Goal: Task Accomplishment & Management: Manage account settings

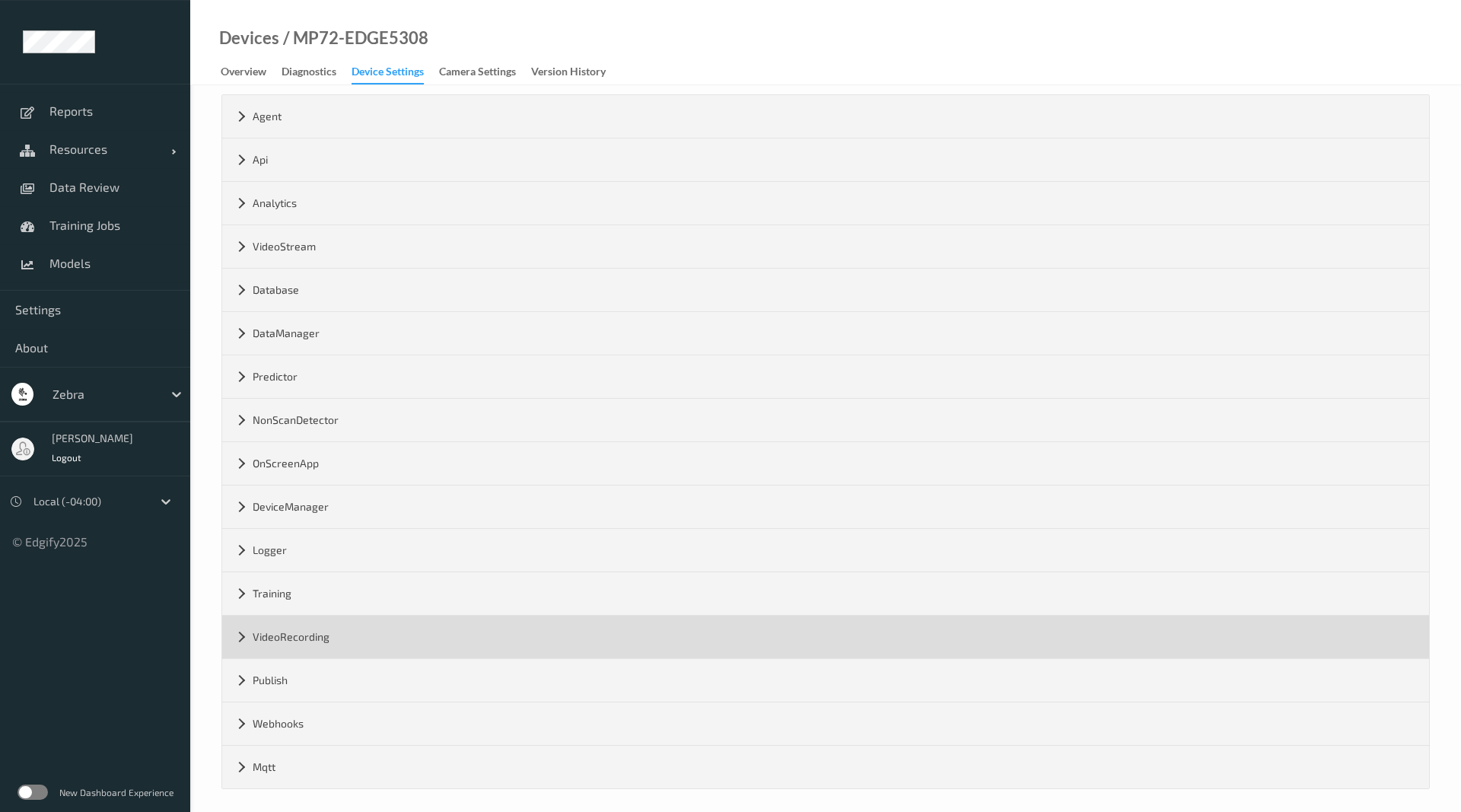
scroll to position [65, 0]
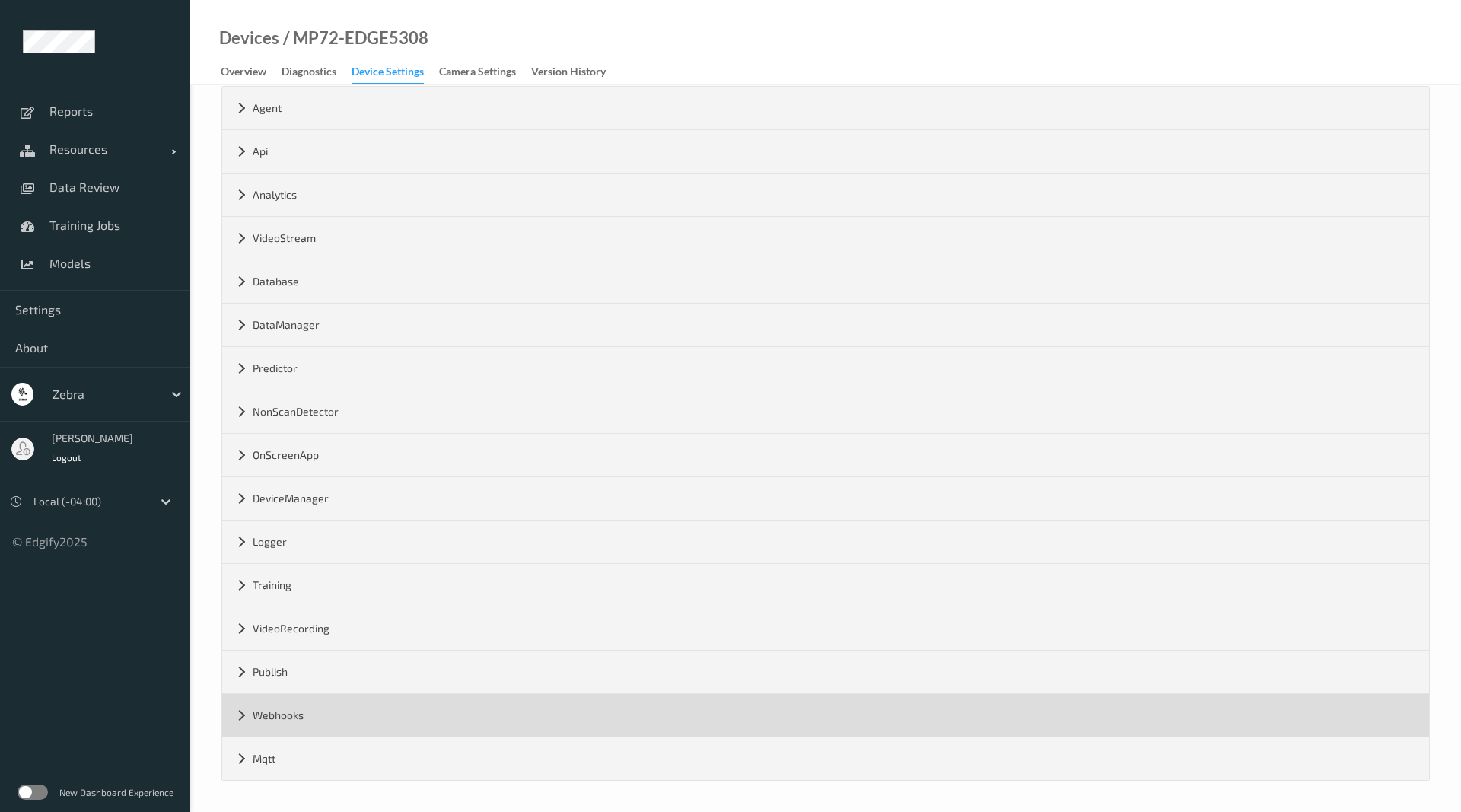
click at [239, 715] on div "Webhooks" at bounding box center [825, 715] width 1207 height 43
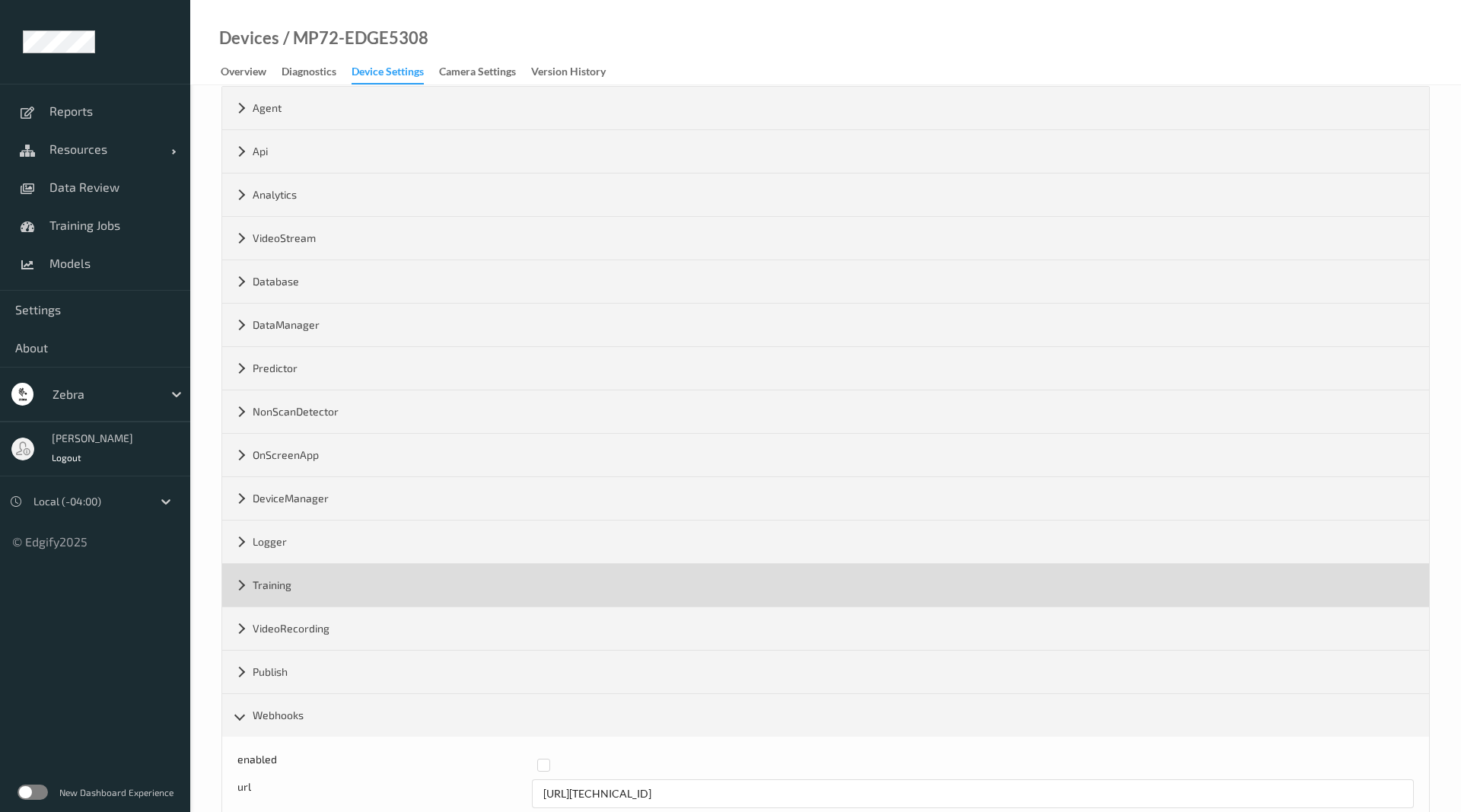
scroll to position [152, 0]
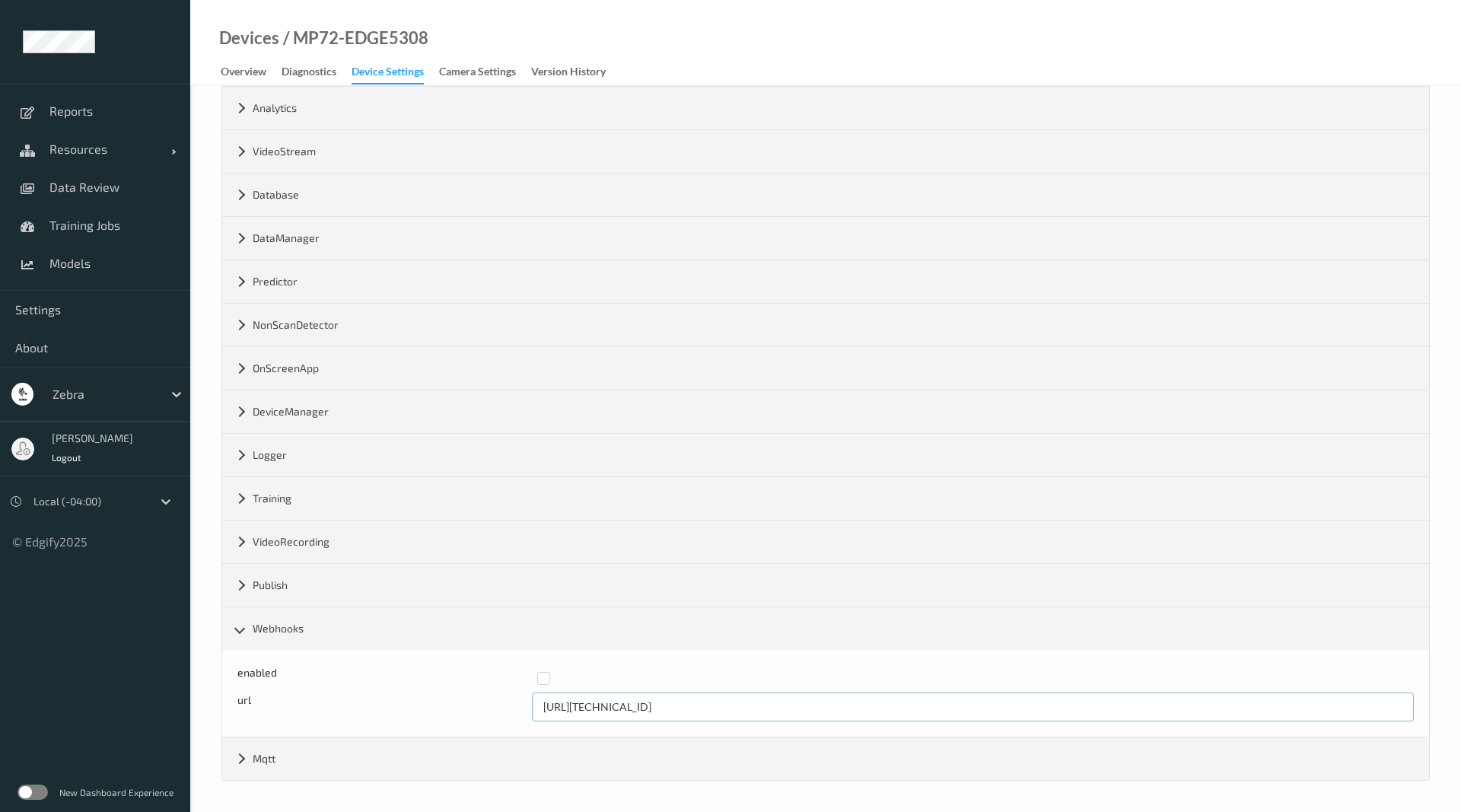
click at [691, 710] on input "[URL][TECHNICAL_ID]" at bounding box center [974, 706] width 883 height 29
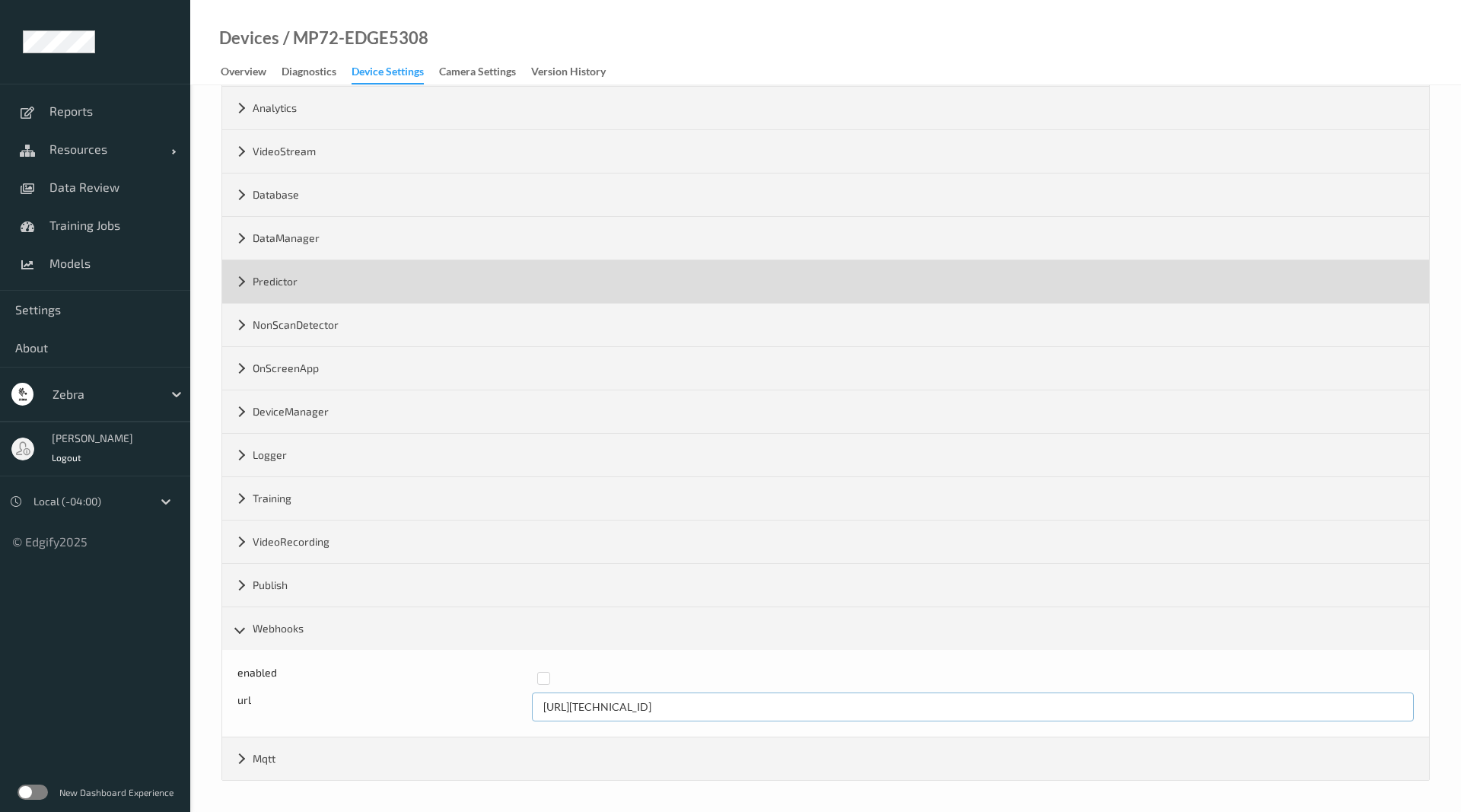
scroll to position [0, 0]
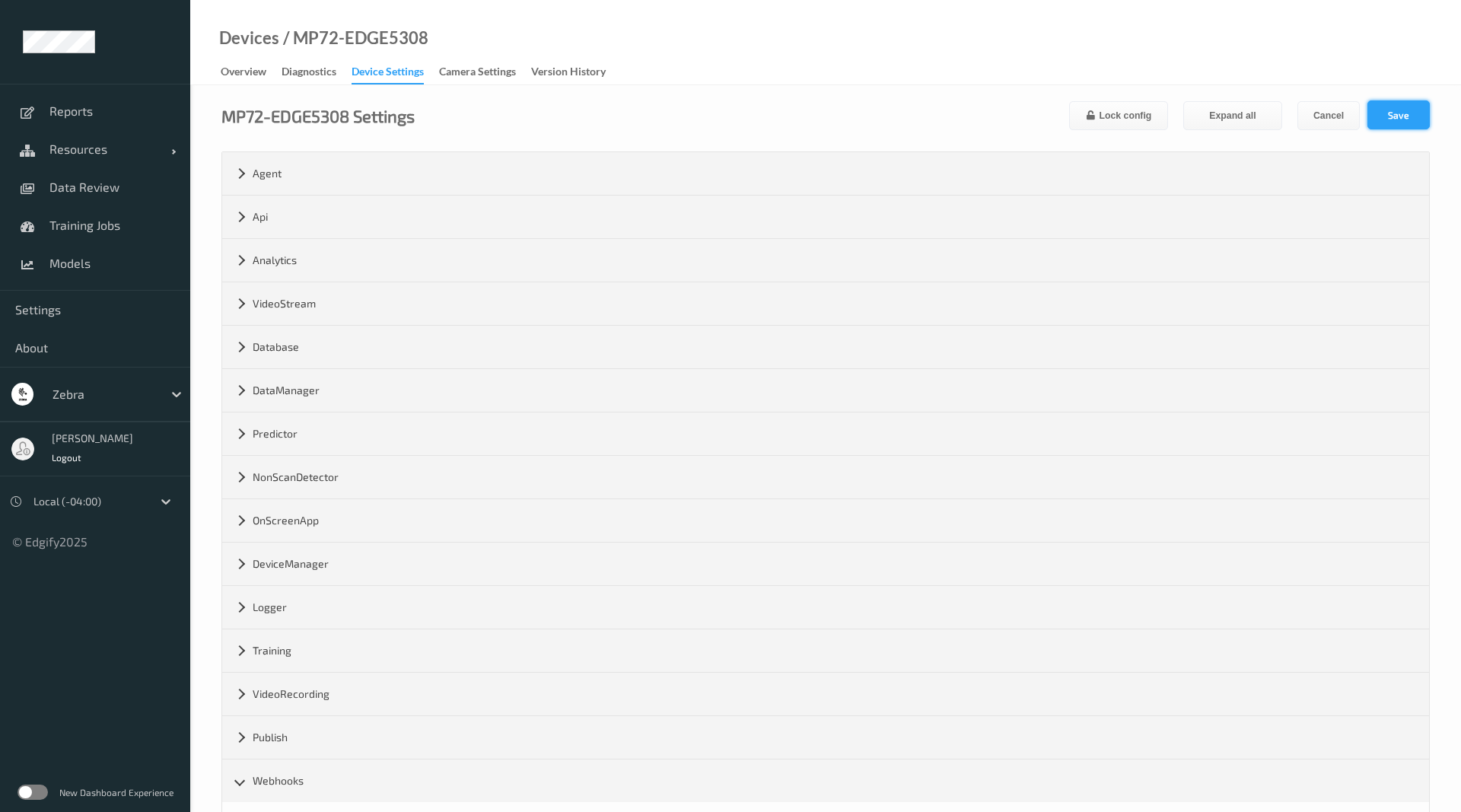
type input "[URL][TECHNICAL_ID]"
click at [1417, 123] on button "Save" at bounding box center [1399, 115] width 63 height 29
click at [255, 75] on div "Overview" at bounding box center [243, 73] width 45 height 19
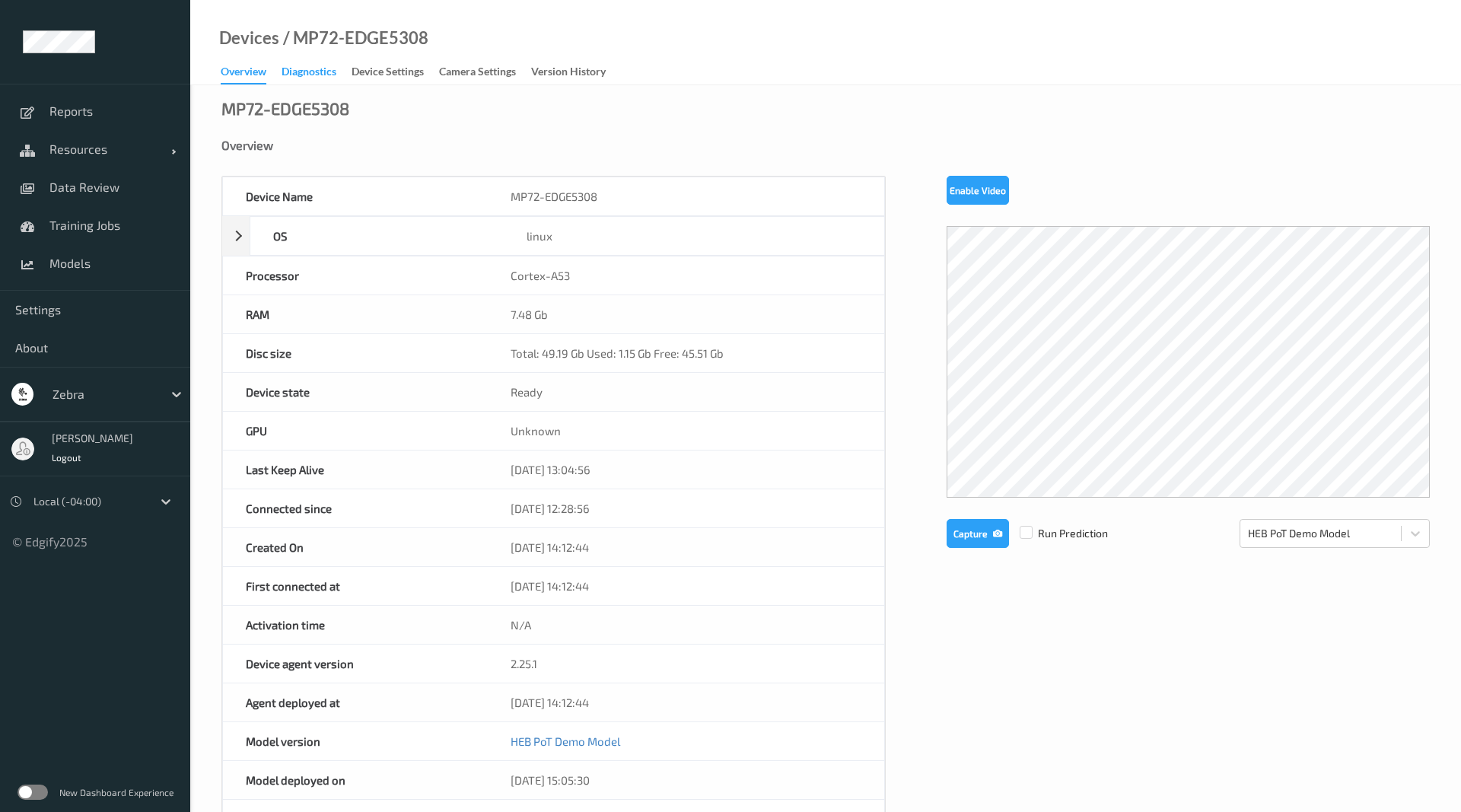
click at [320, 77] on div "Diagnostics" at bounding box center [309, 73] width 54 height 19
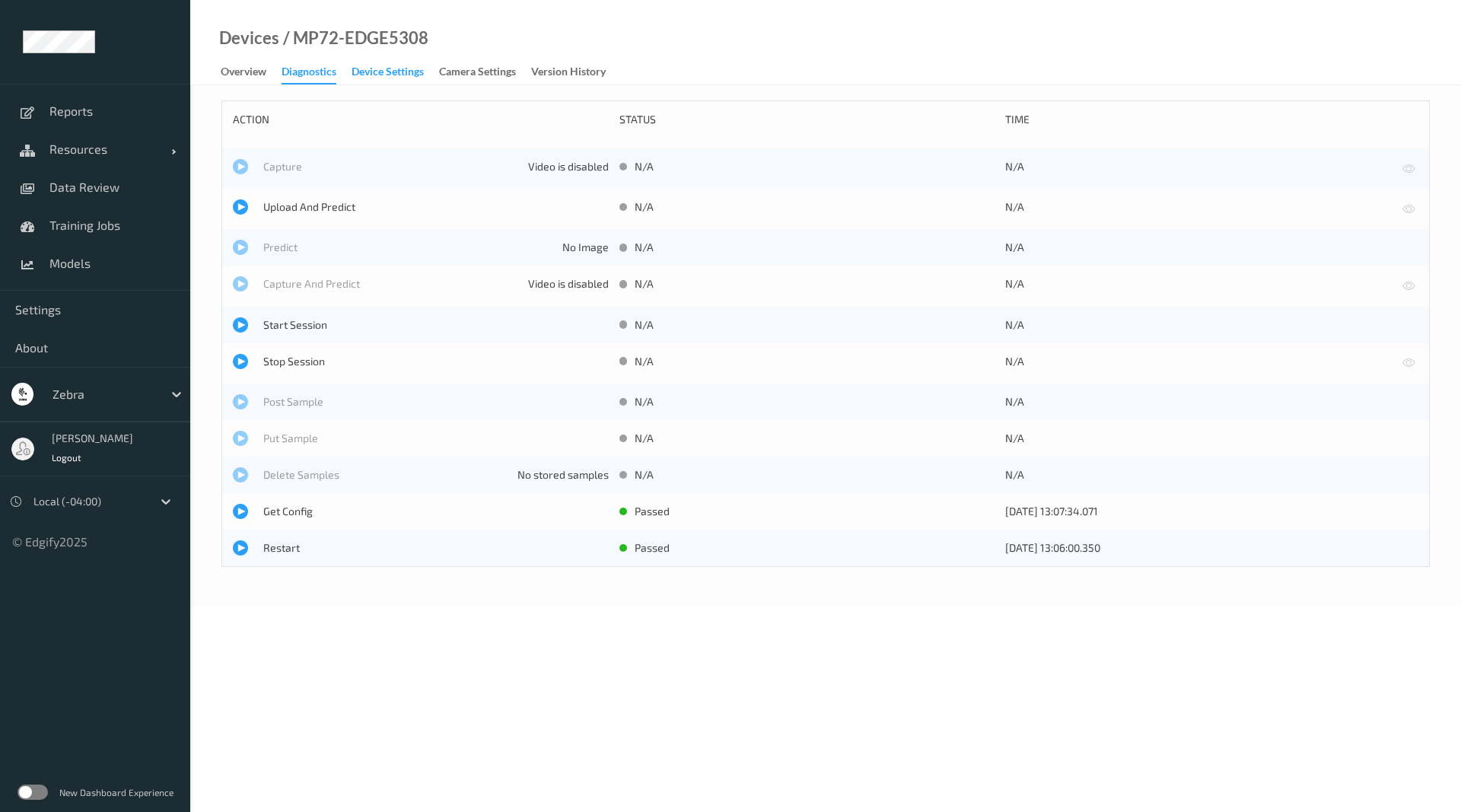
click at [393, 75] on div "Device Settings" at bounding box center [388, 73] width 73 height 19
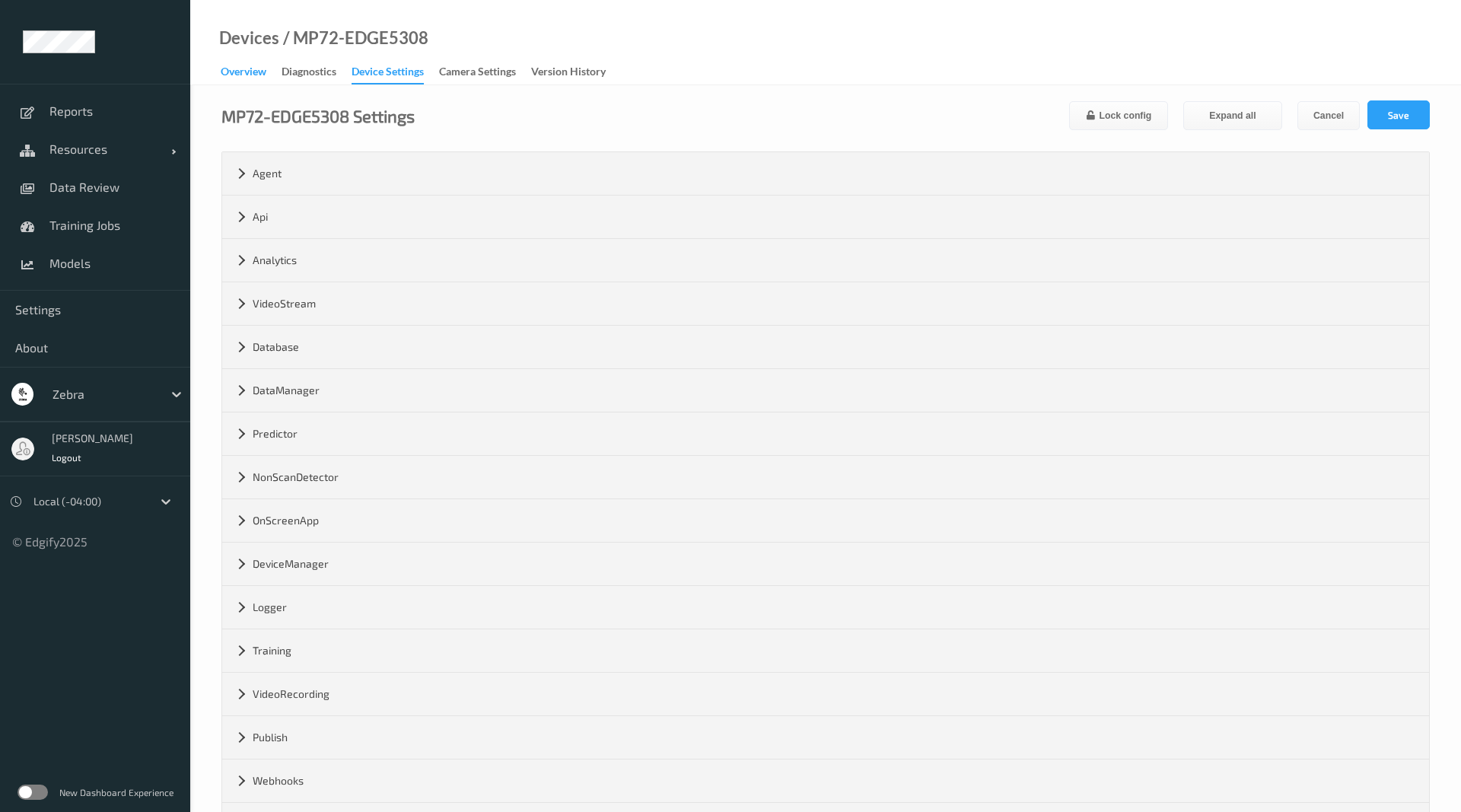
click at [257, 74] on div "Overview" at bounding box center [243, 73] width 45 height 19
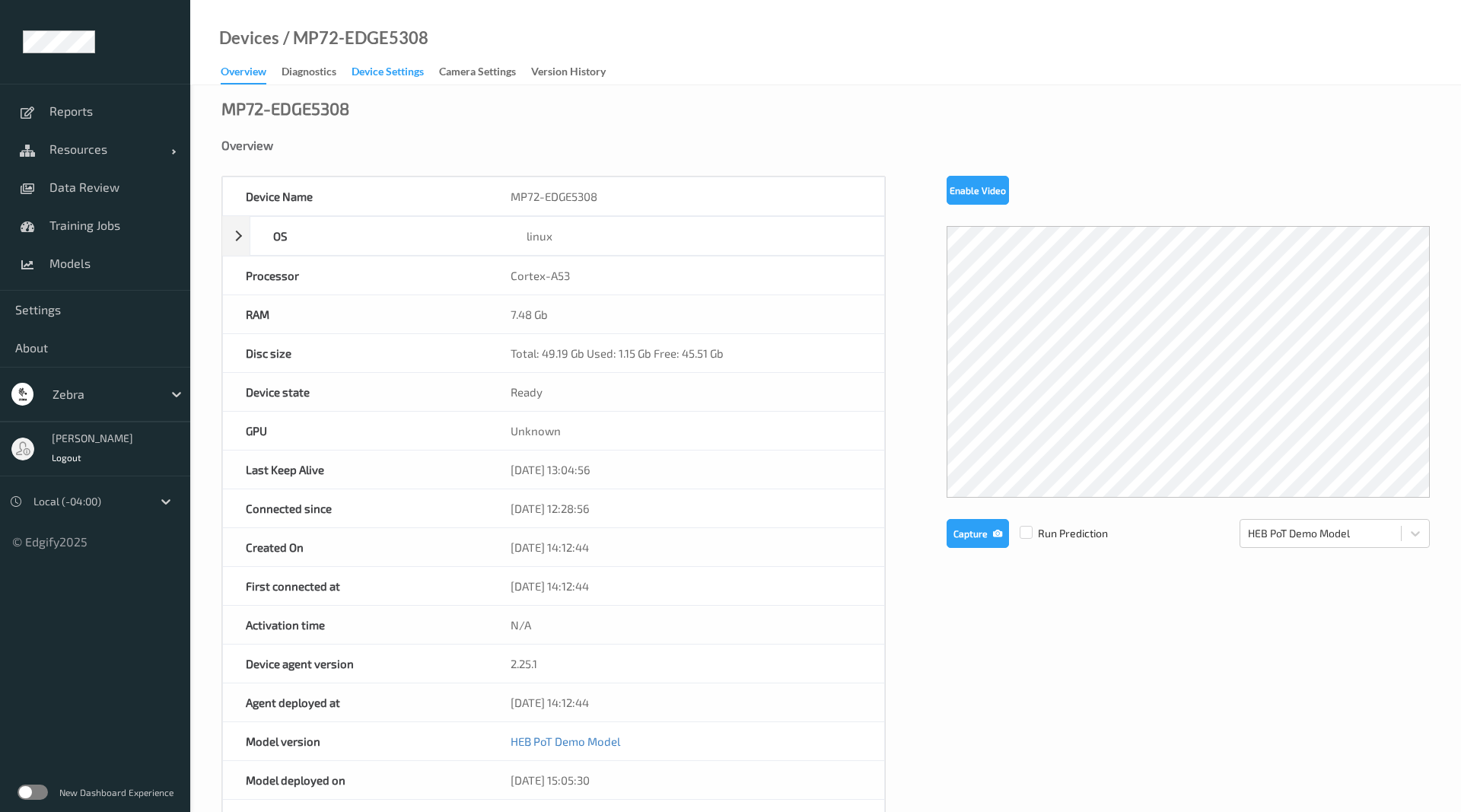
click at [424, 64] on div "Device Settings" at bounding box center [388, 73] width 73 height 19
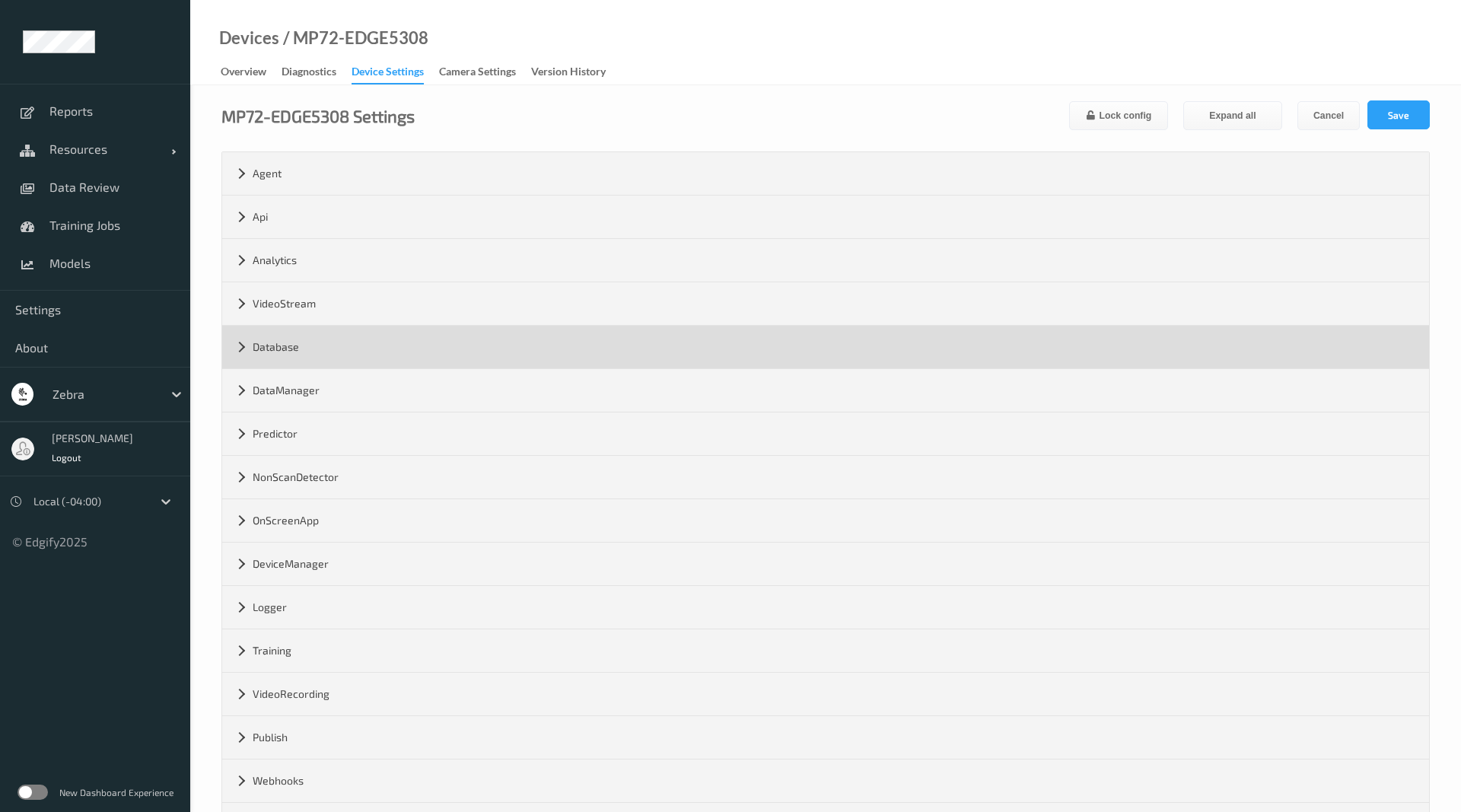
scroll to position [65, 0]
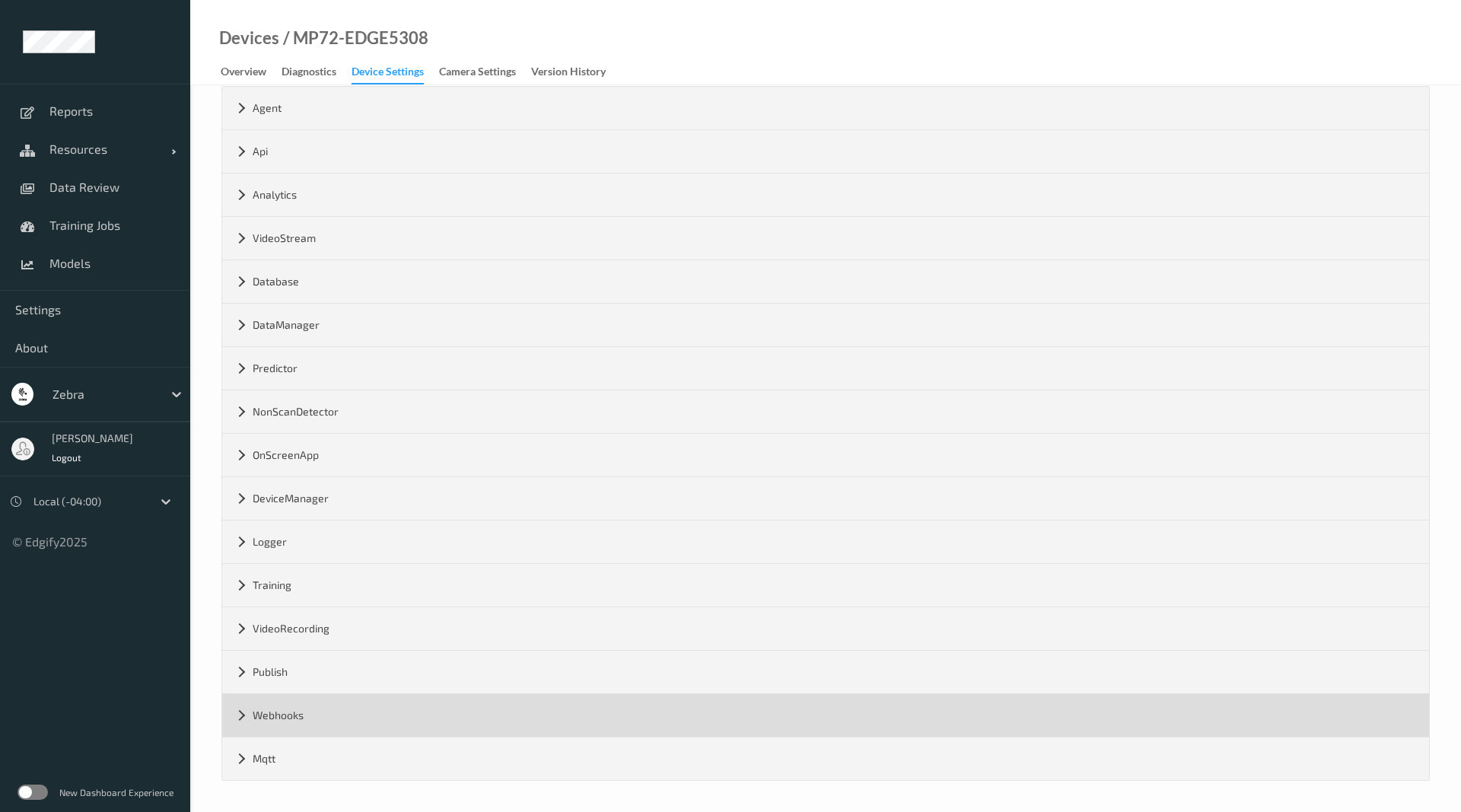
click at [241, 720] on div "Webhooks" at bounding box center [825, 715] width 1207 height 43
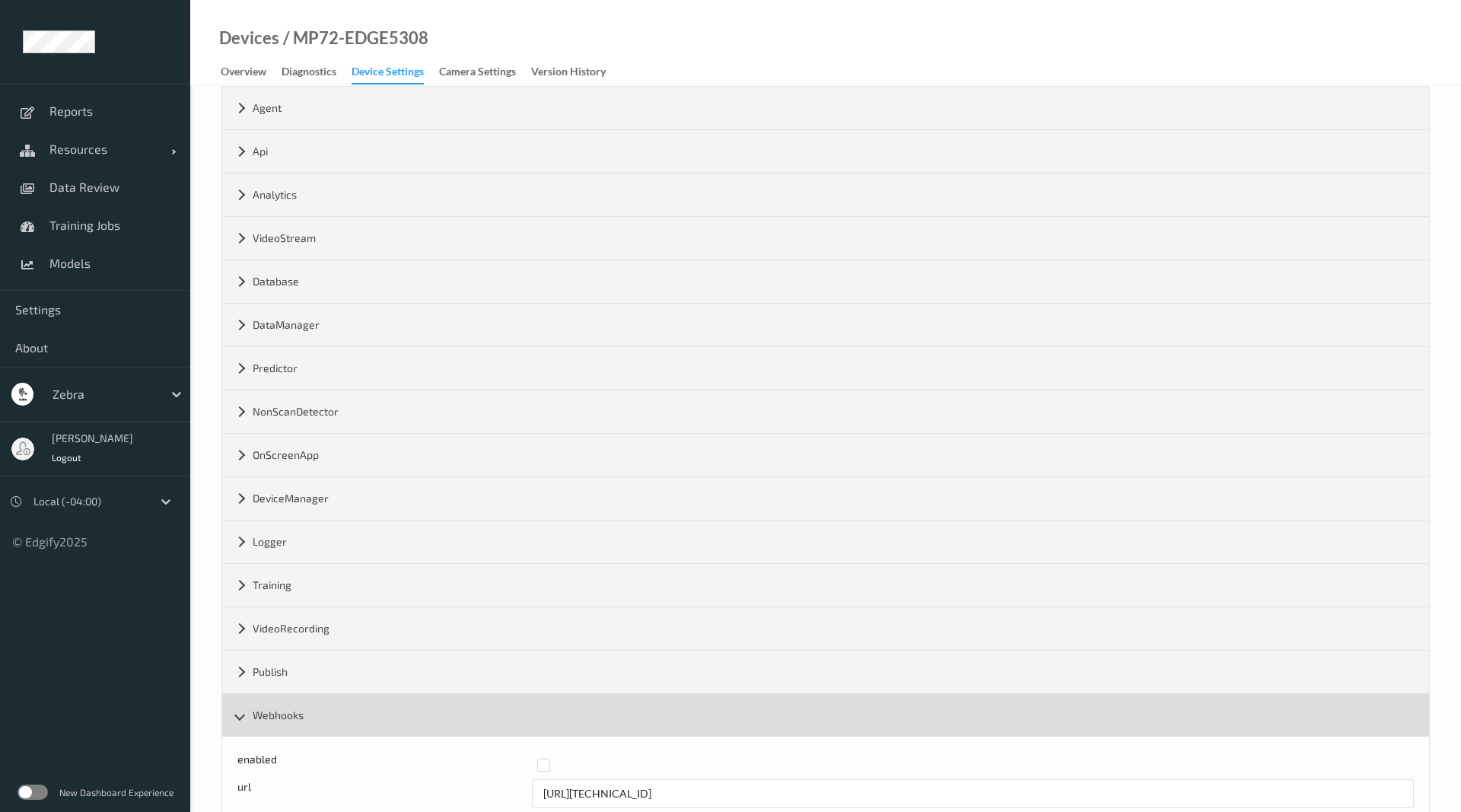
scroll to position [152, 0]
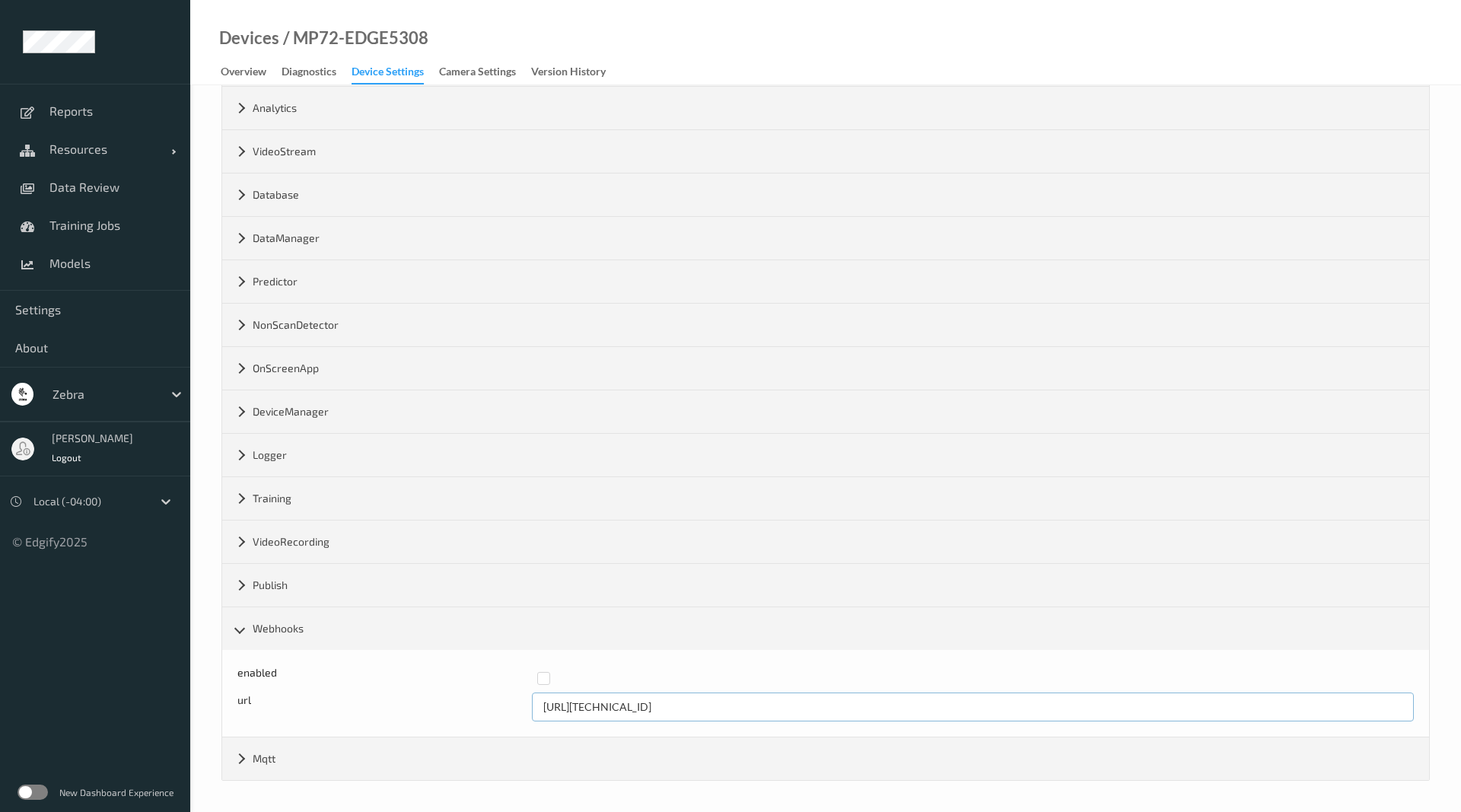
click at [666, 701] on input "[URL][TECHNICAL_ID]" at bounding box center [974, 706] width 883 height 29
click at [656, 701] on input "[URL][TECHNICAL_ID]" at bounding box center [974, 706] width 883 height 29
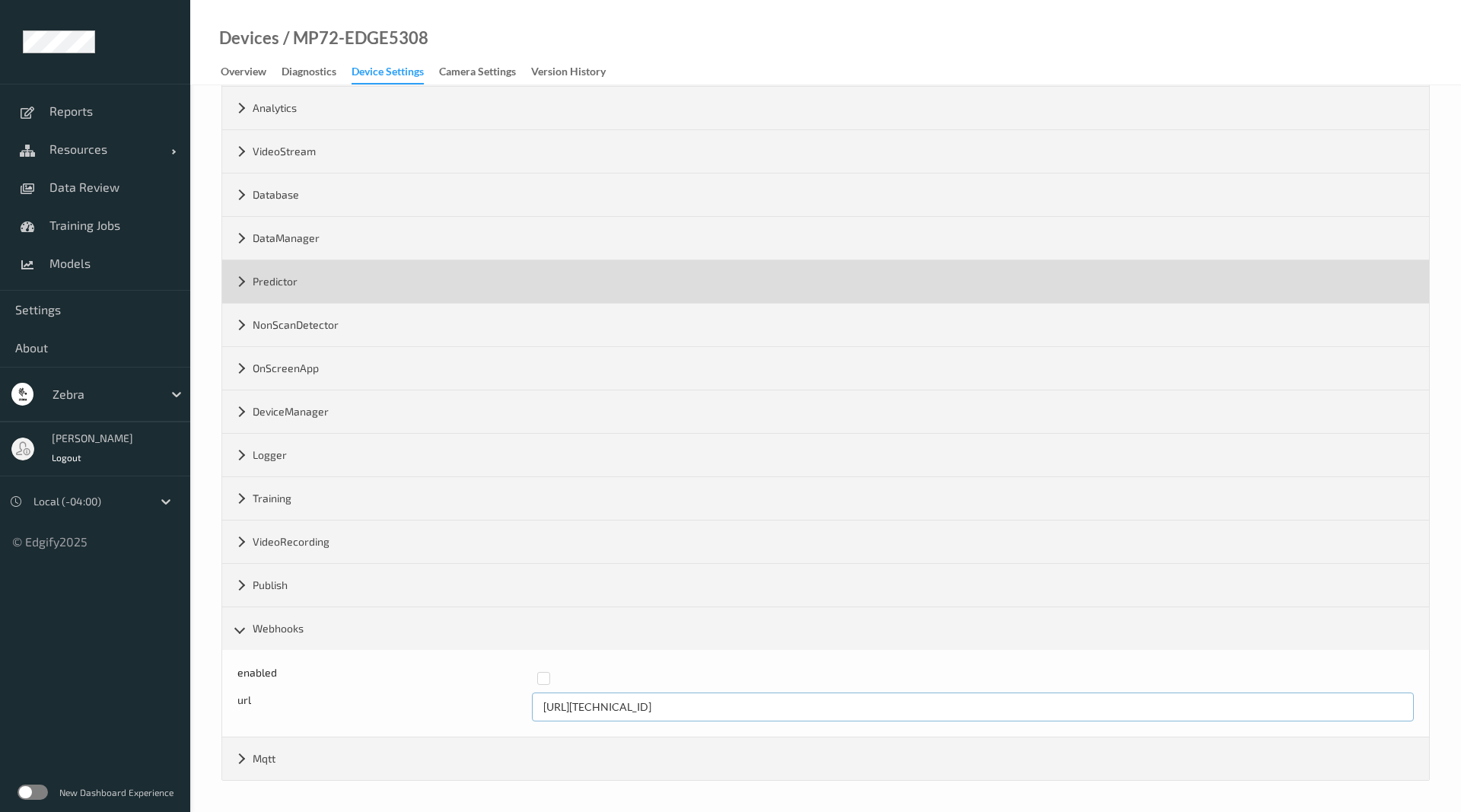
scroll to position [0, 0]
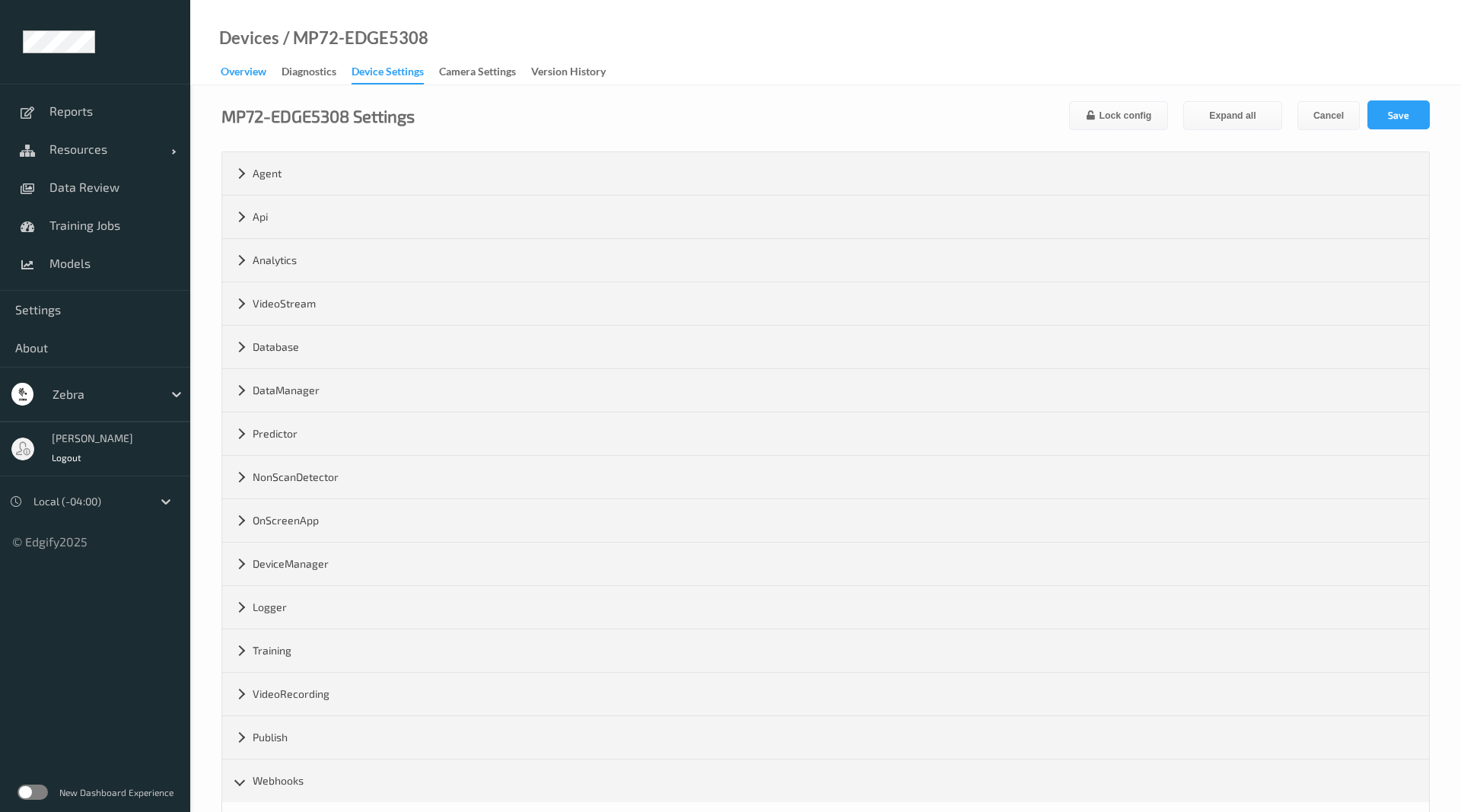
click at [248, 64] on div "Overview" at bounding box center [243, 73] width 45 height 19
